Goal: Information Seeking & Learning: Learn about a topic

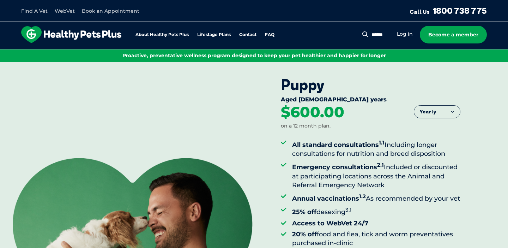
click at [356, 148] on li "All standard consultations 1.1 Including longer consultations for nutrition and…" at bounding box center [376, 148] width 168 height 20
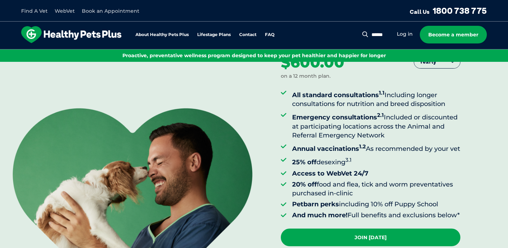
scroll to position [58, 0]
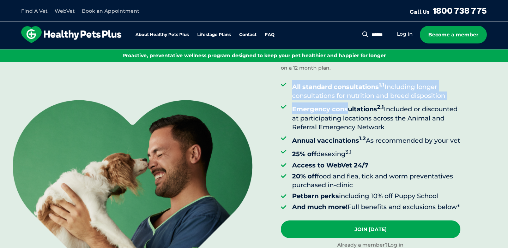
drag, startPoint x: 293, startPoint y: 88, endPoint x: 349, endPoint y: 104, distance: 58.3
click at [349, 104] on ul "All standard consultations 1.1 Including longer consultations for nutrition and…" at bounding box center [371, 145] width 180 height 131
click at [381, 99] on li "All standard consultations 1.1 Including longer consultations for nutrition and…" at bounding box center [376, 90] width 168 height 20
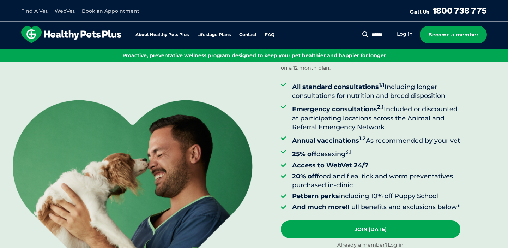
scroll to position [69, 0]
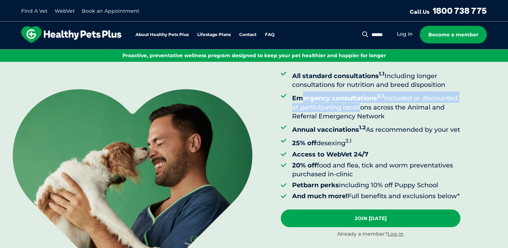
drag, startPoint x: 300, startPoint y: 97, endPoint x: 359, endPoint y: 104, distance: 59.8
click at [359, 104] on li "Emergency consultations 2.1 Included or discounted at participating locations a…" at bounding box center [376, 105] width 168 height 29
click at [385, 94] on li "Emergency consultations 2.1 Included or discounted at participating locations a…" at bounding box center [376, 105] width 168 height 29
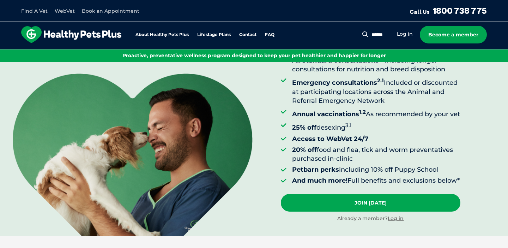
scroll to position [92, 0]
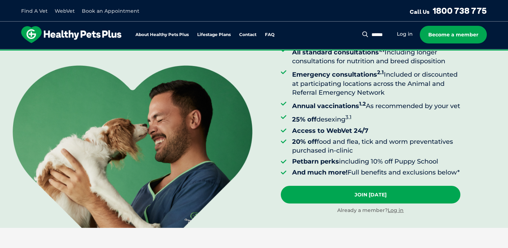
drag, startPoint x: 305, startPoint y: 104, endPoint x: 342, endPoint y: 113, distance: 38.4
click at [342, 110] on li "Annual vaccinations 1.2 As recommended by your vet" at bounding box center [376, 104] width 168 height 11
click at [357, 97] on ul "All standard consultations 1.1 Including longer consultations for nutrition and…" at bounding box center [371, 111] width 180 height 131
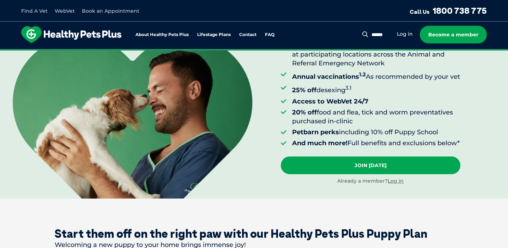
scroll to position [122, 0]
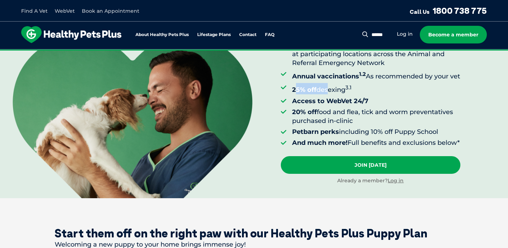
drag, startPoint x: 294, startPoint y: 95, endPoint x: 328, endPoint y: 100, distance: 33.8
click at [328, 94] on li "25% off desexing 3.1" at bounding box center [376, 88] width 168 height 11
click at [347, 91] on sup "3.1" at bounding box center [349, 87] width 6 height 7
drag, startPoint x: 299, startPoint y: 106, endPoint x: 342, endPoint y: 114, distance: 44.2
click at [340, 112] on ul "All standard consultations 1.1 Including longer consultations for nutrition and…" at bounding box center [371, 81] width 180 height 131
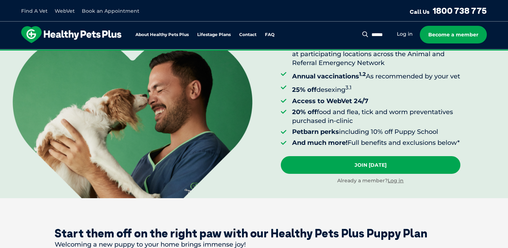
click at [342, 114] on li "20% off food and flea, tick and worm preventatives purchased in-clinic" at bounding box center [376, 117] width 168 height 18
drag, startPoint x: 299, startPoint y: 118, endPoint x: 352, endPoint y: 130, distance: 54.9
click at [352, 125] on li "20% off food and flea, tick and worm preventatives purchased in-clinic" at bounding box center [376, 117] width 168 height 18
click at [370, 114] on li "20% off food and flea, tick and worm preventatives purchased in-clinic" at bounding box center [376, 117] width 168 height 18
click at [357, 114] on li "20% off food and flea, tick and worm preventatives purchased in-clinic" at bounding box center [376, 117] width 168 height 18
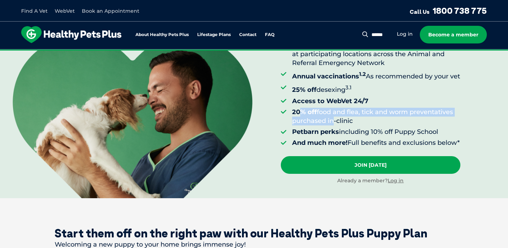
drag, startPoint x: 299, startPoint y: 119, endPoint x: 331, endPoint y: 126, distance: 33.1
click at [331, 125] on li "20% off food and flea, tick and worm preventatives purchased in-clinic" at bounding box center [376, 117] width 168 height 18
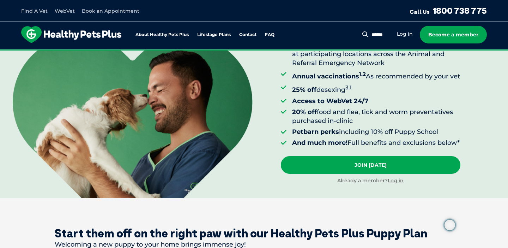
click at [353, 123] on li "20% off food and flea, tick and worm preventatives purchased in-clinic" at bounding box center [376, 117] width 168 height 18
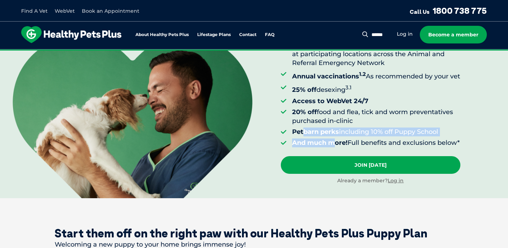
drag, startPoint x: 305, startPoint y: 139, endPoint x: 333, endPoint y: 147, distance: 29.7
click at [333, 147] on ul "All standard consultations 1.1 Including longer consultations for nutrition and…" at bounding box center [371, 81] width 180 height 131
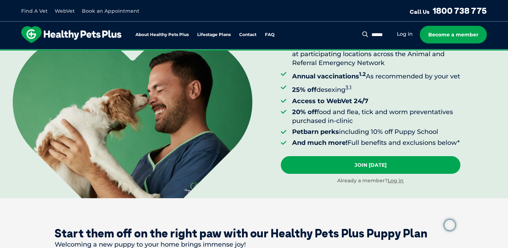
click at [325, 133] on ul "All standard consultations 1.1 Including longer consultations for nutrition and…" at bounding box center [371, 81] width 180 height 131
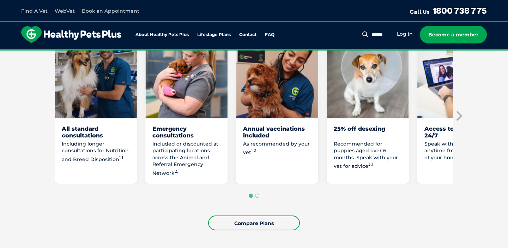
scroll to position [410, 0]
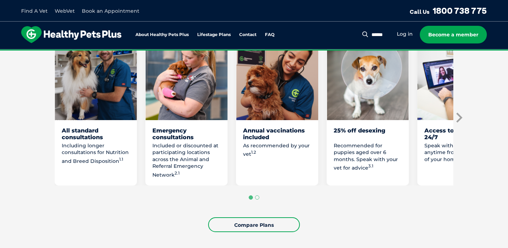
click at [461, 122] on icon "Next slide" at bounding box center [459, 117] width 6 height 10
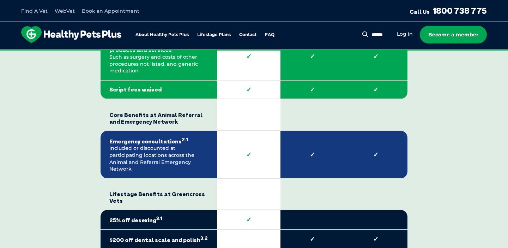
scroll to position [1309, 0]
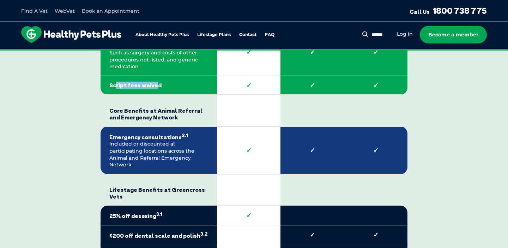
drag, startPoint x: 115, startPoint y: 91, endPoint x: 156, endPoint y: 92, distance: 40.2
click at [156, 89] on strong "Script fees waived" at bounding box center [158, 85] width 99 height 7
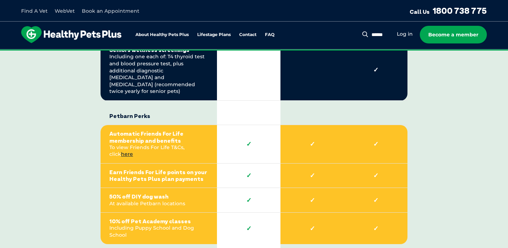
scroll to position [1567, 0]
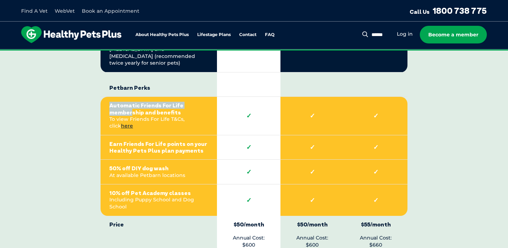
drag, startPoint x: 110, startPoint y: 92, endPoint x: 132, endPoint y: 96, distance: 21.9
click at [131, 102] on strong "Automatic Friends For Life membership and benefits" at bounding box center [158, 108] width 99 height 13
click at [132, 102] on strong "Automatic Friends For Life membership and benefits" at bounding box center [158, 108] width 99 height 13
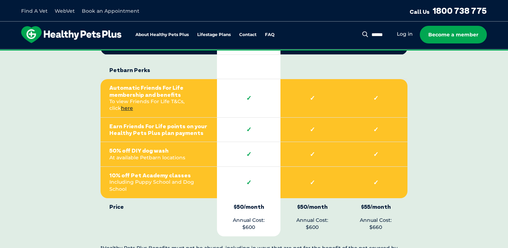
scroll to position [1585, 0]
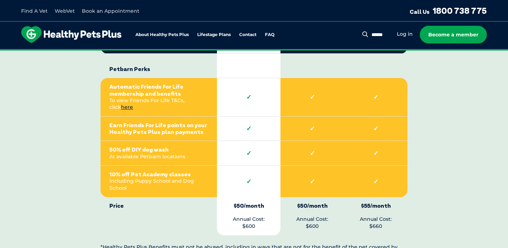
drag, startPoint x: 111, startPoint y: 127, endPoint x: 146, endPoint y: 130, distance: 35.4
click at [146, 146] on strong "50% off DIY dog wash" at bounding box center [158, 149] width 99 height 7
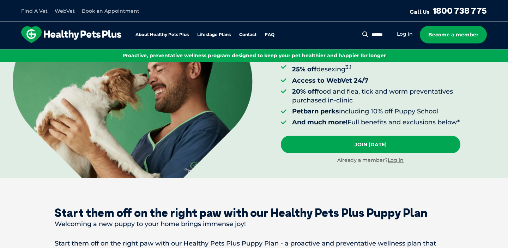
scroll to position [0, 0]
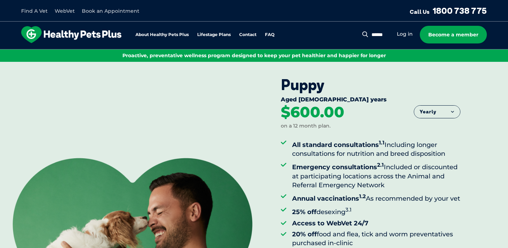
click at [354, 134] on div "All standard consultations 1.1 Including longer consultations for nutrition and…" at bounding box center [371, 204] width 180 height 148
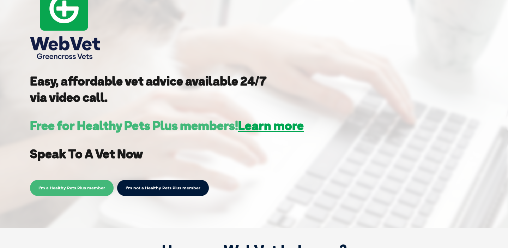
scroll to position [122, 0]
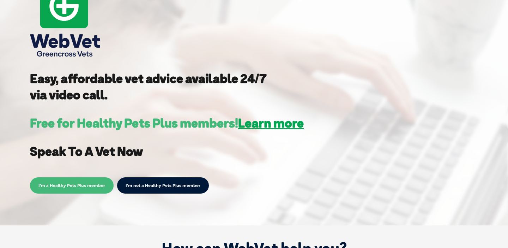
drag, startPoint x: 82, startPoint y: 125, endPoint x: 134, endPoint y: 131, distance: 52.2
click at [134, 131] on div "Easy, affordable vet advice available 24/7 via video call. Free for Healthy Pet…" at bounding box center [254, 52] width 508 height 348
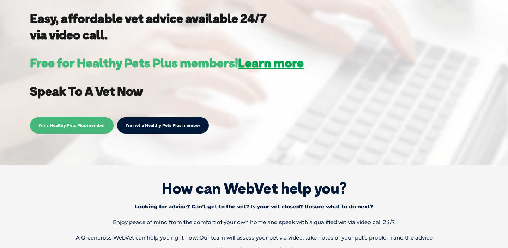
scroll to position [185, 0]
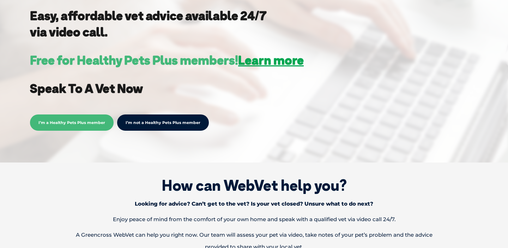
click at [170, 124] on link "I’m not a Healthy Pets Plus member" at bounding box center [163, 122] width 92 height 16
